Goal: Task Accomplishment & Management: Use online tool/utility

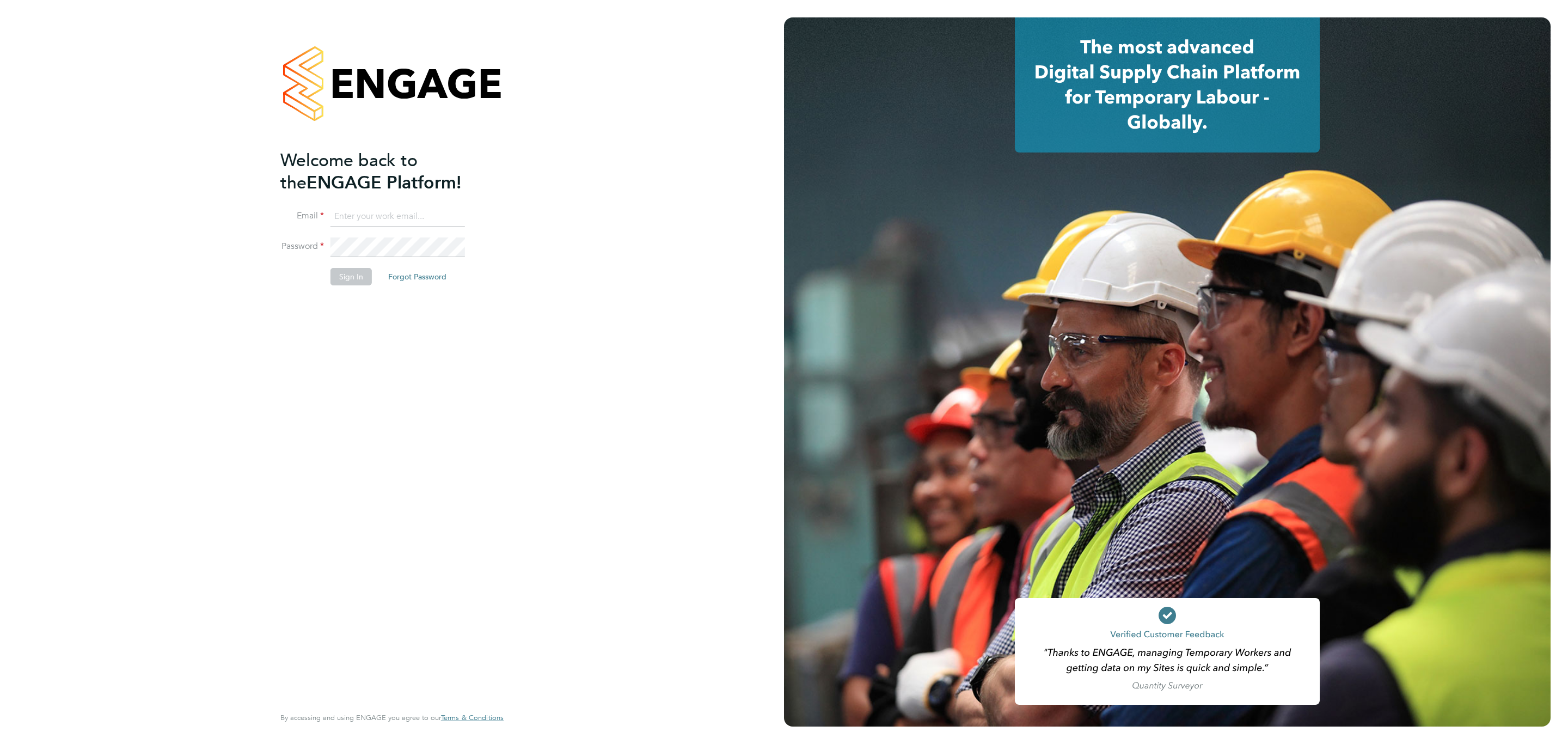
type input "[EMAIL_ADDRESS][DOMAIN_NAME]"
click at [348, 279] on button "Sign In" at bounding box center [351, 276] width 41 height 18
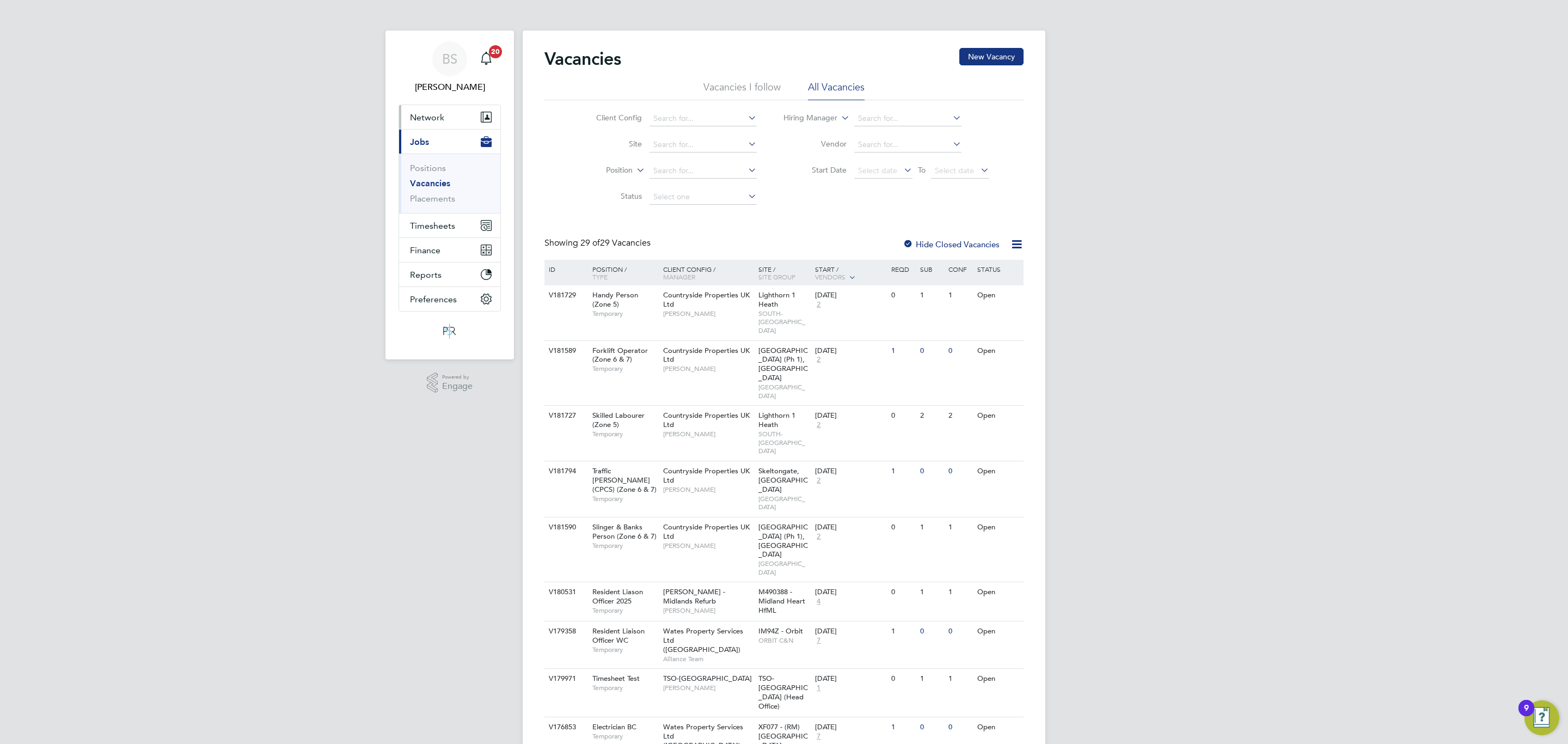
click at [433, 119] on span "Network" at bounding box center [427, 117] width 34 height 10
click at [433, 188] on link "Workers" at bounding box center [427, 189] width 33 height 10
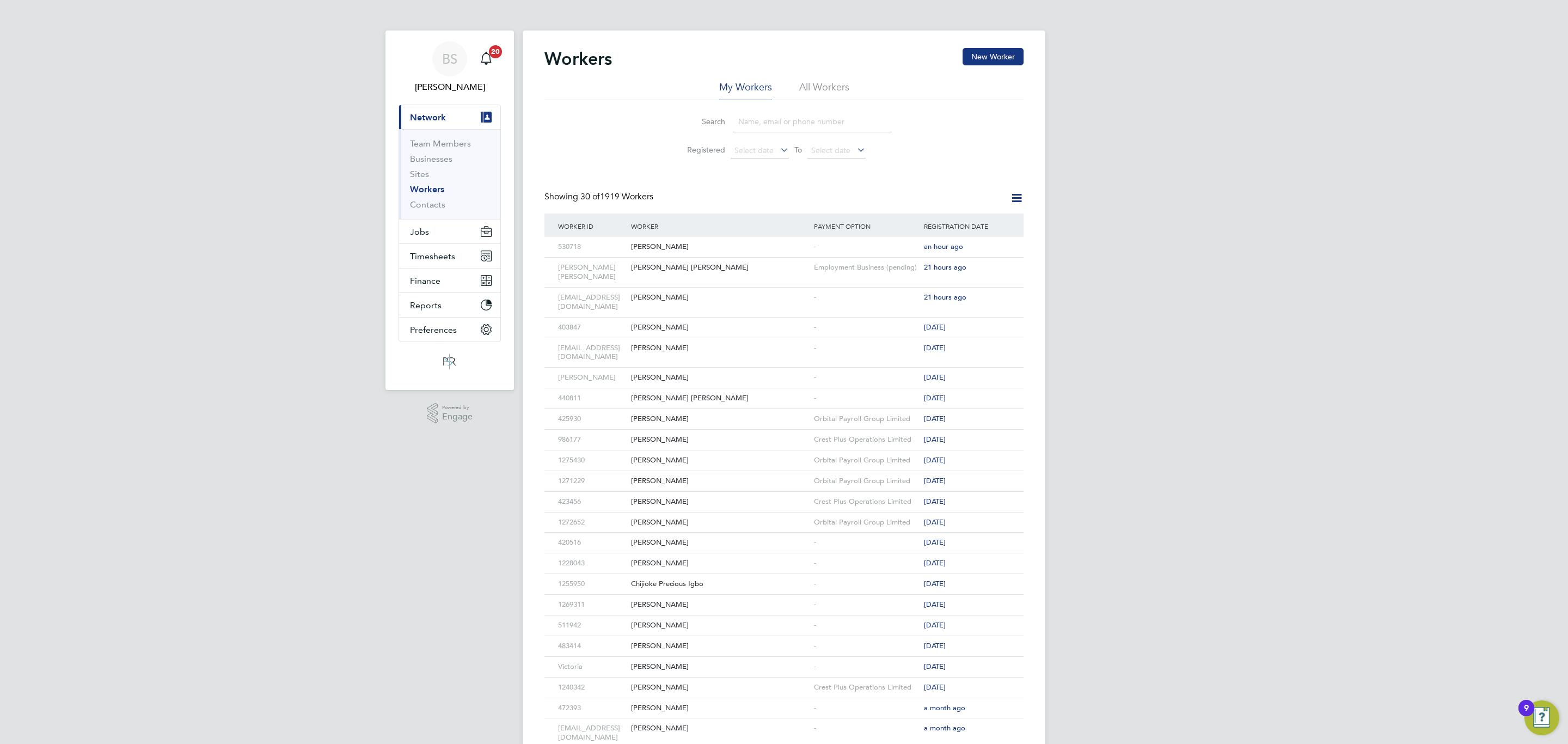
click at [788, 125] on input at bounding box center [812, 121] width 159 height 21
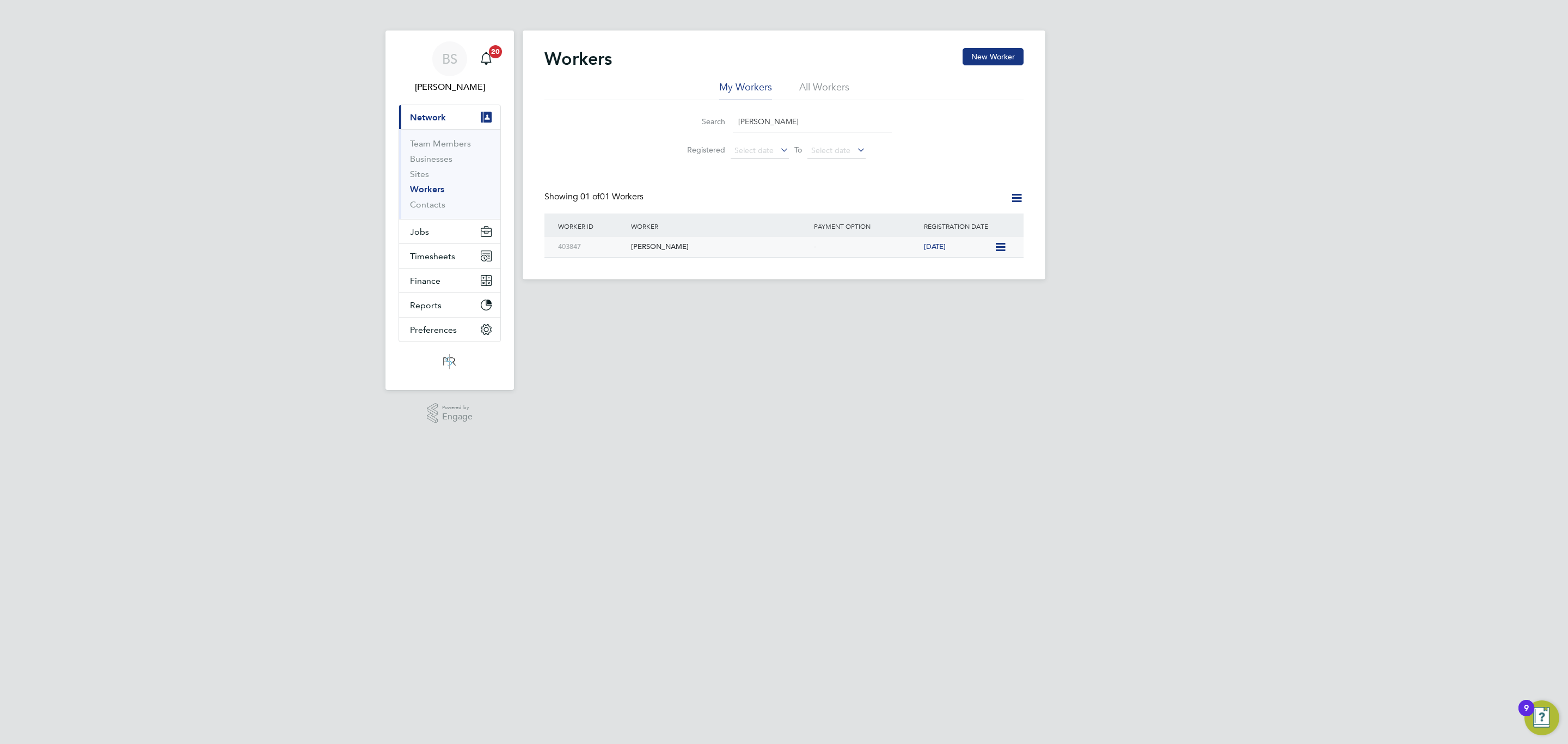
type input "simon parker"
click at [996, 247] on icon at bounding box center [999, 247] width 11 height 13
click at [902, 270] on li "Invite Worker" at bounding box center [937, 272] width 136 height 15
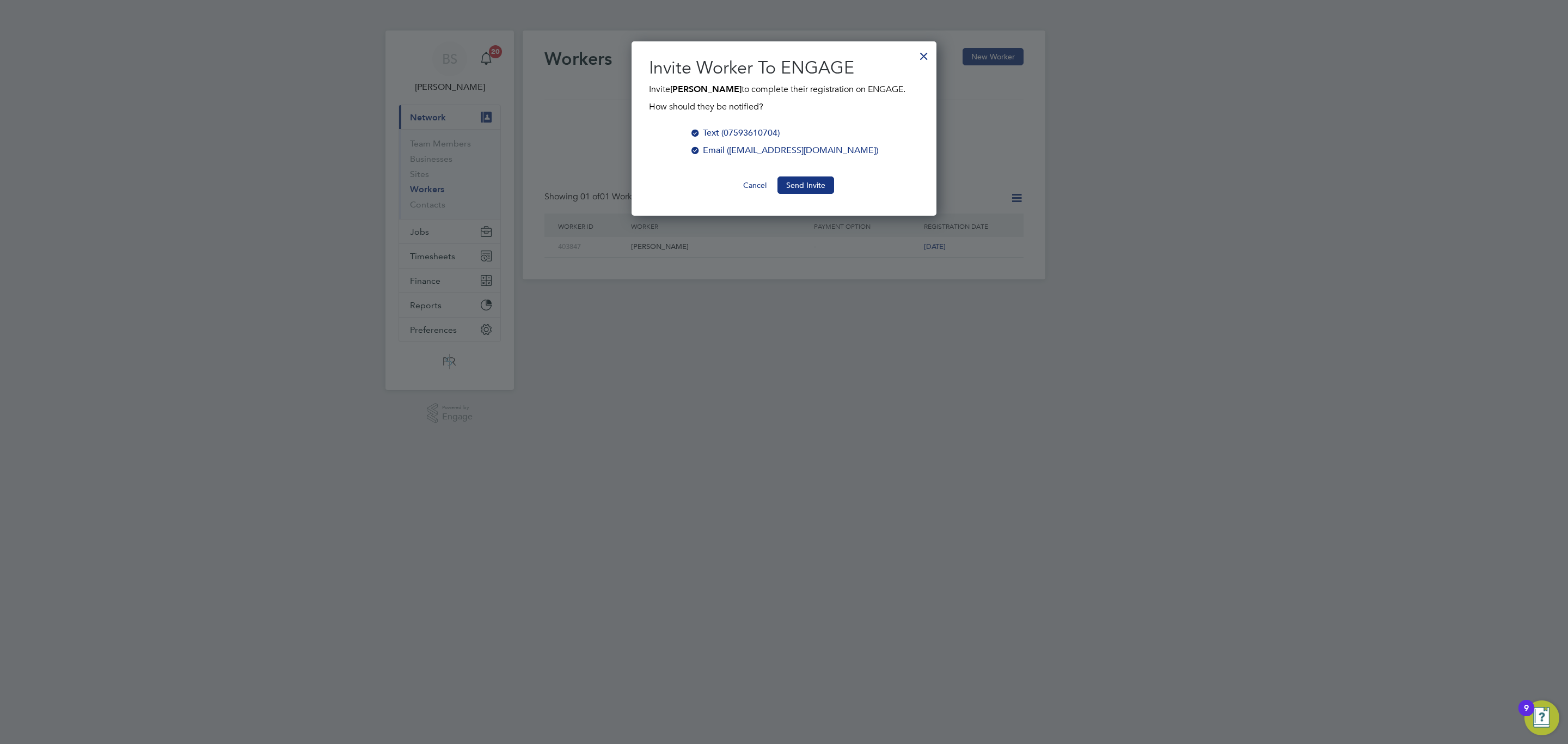
scroll to position [175, 306]
click at [813, 184] on button "Send Invite" at bounding box center [805, 185] width 57 height 18
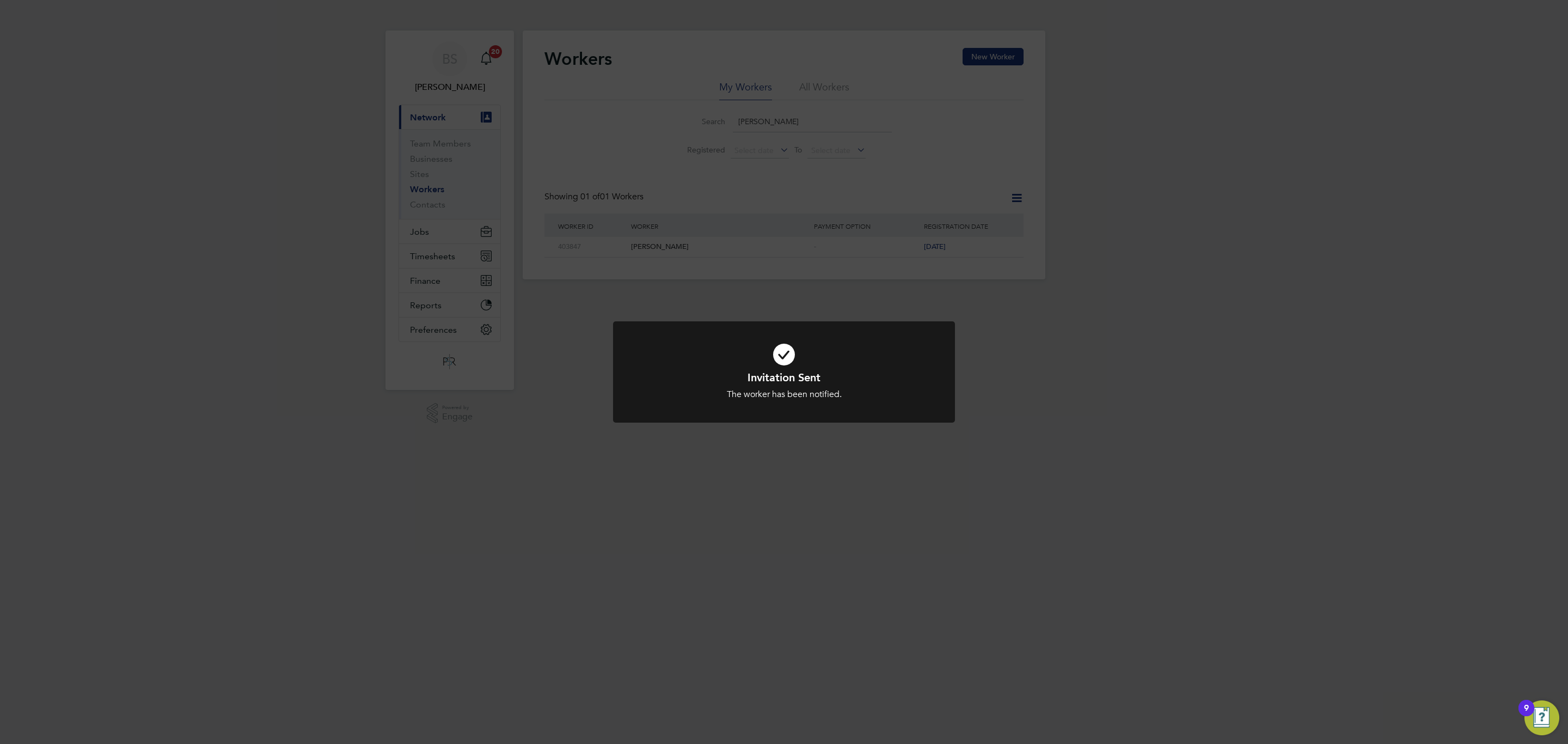
click at [988, 462] on div "Invitation Sent The worker has been notified. Cancel Okay" at bounding box center [784, 372] width 1568 height 744
